Goal: Obtain resource: Obtain resource

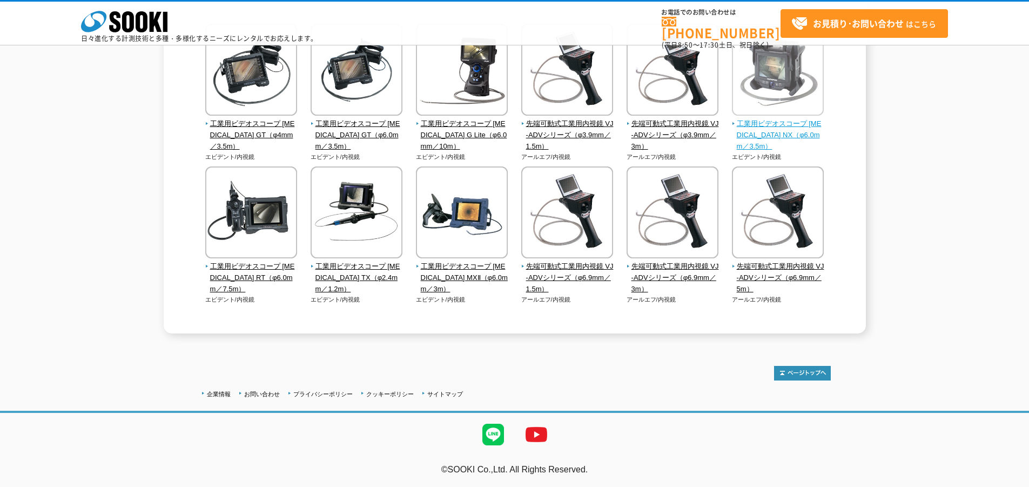
click at [768, 103] on img at bounding box center [778, 71] width 92 height 95
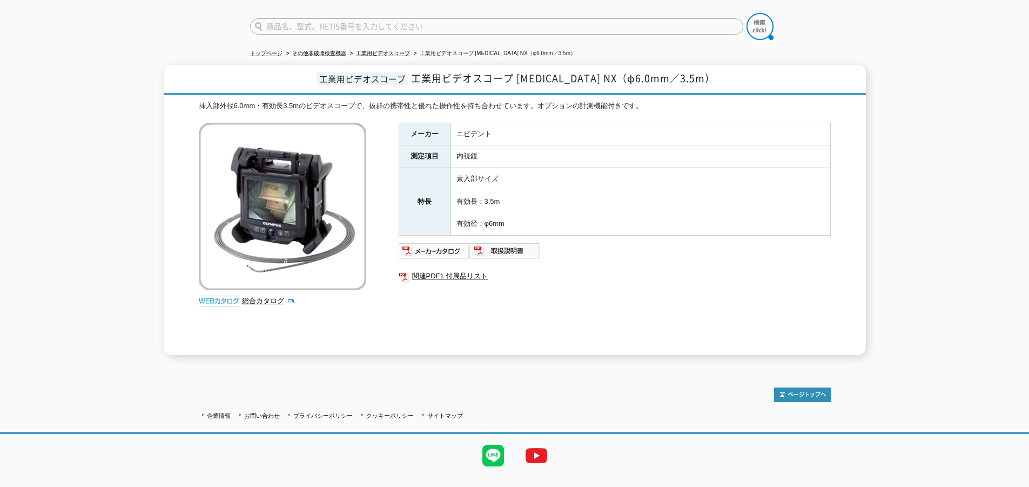
scroll to position [93, 0]
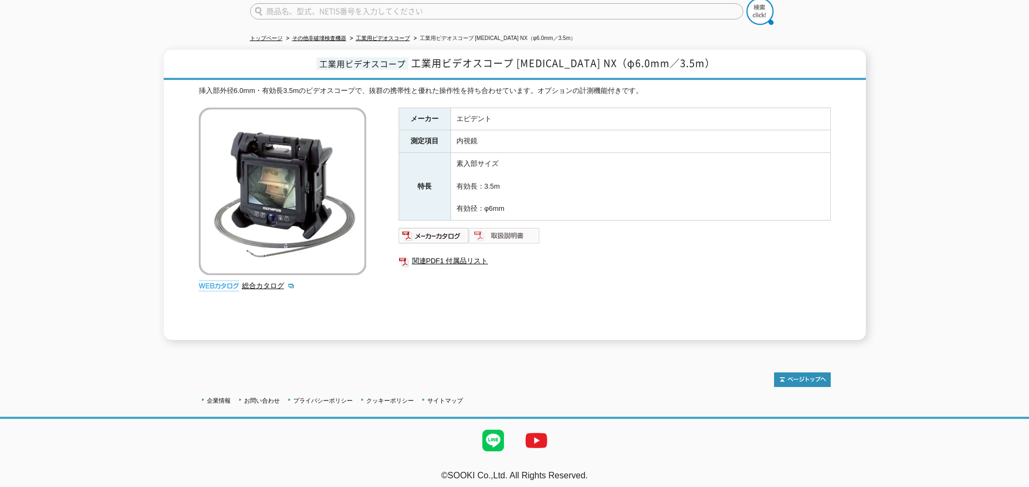
click at [509, 227] on img at bounding box center [504, 235] width 71 height 17
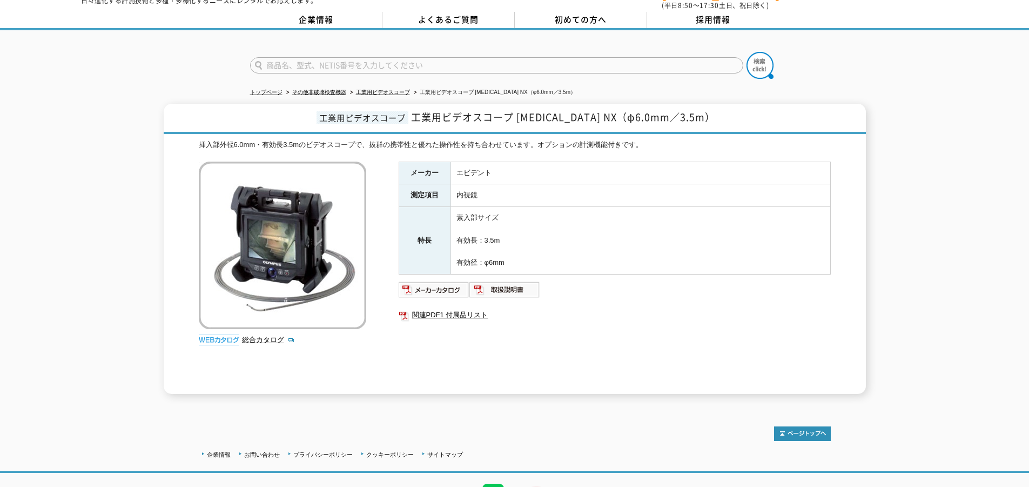
scroll to position [0, 0]
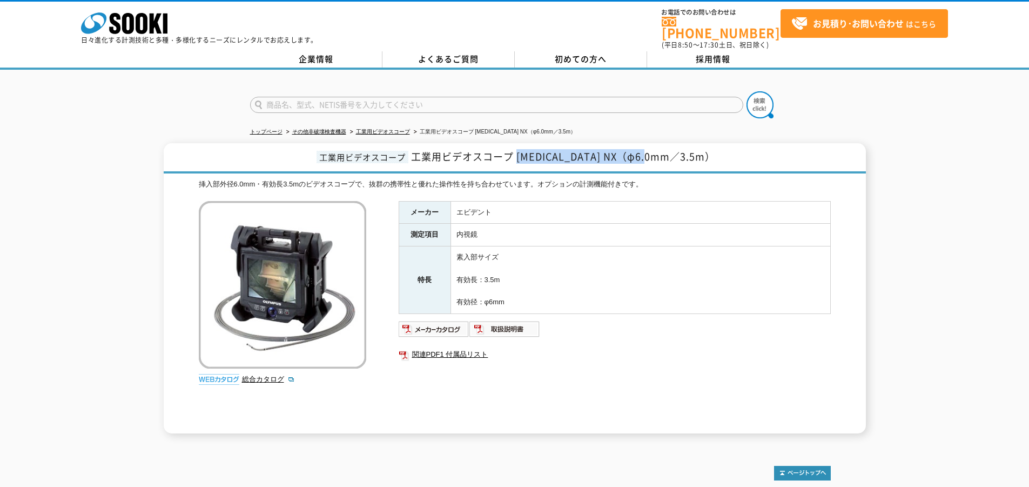
drag, startPoint x: 545, startPoint y: 149, endPoint x: 686, endPoint y: 153, distance: 141.6
click at [686, 153] on span "工業用ビデオスコープ [MEDICAL_DATA] NX（φ6.0mm／3.5m）" at bounding box center [563, 156] width 304 height 15
copy span "IPLEX NX（φ6.0mm／3.5m）"
click at [457, 347] on link "関連PDF1 付属品リスト" at bounding box center [615, 354] width 432 height 14
click at [485, 152] on span "工業用ビデオスコープ [MEDICAL_DATA] NX（φ6.0mm／3.5m）" at bounding box center [563, 156] width 304 height 15
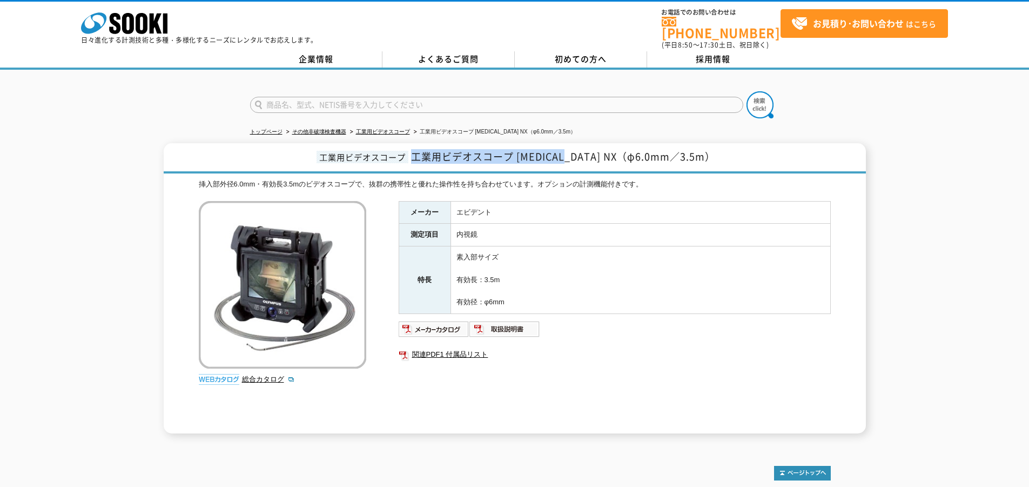
drag, startPoint x: 442, startPoint y: 151, endPoint x: 593, endPoint y: 149, distance: 151.2
click at [593, 149] on span "工業用ビデオスコープ [MEDICAL_DATA] NX（φ6.0mm／3.5m）" at bounding box center [563, 156] width 304 height 15
copy span "工業用ビデオスコープ [MEDICAL_DATA] NX"
